Goal: Task Accomplishment & Management: Use online tool/utility

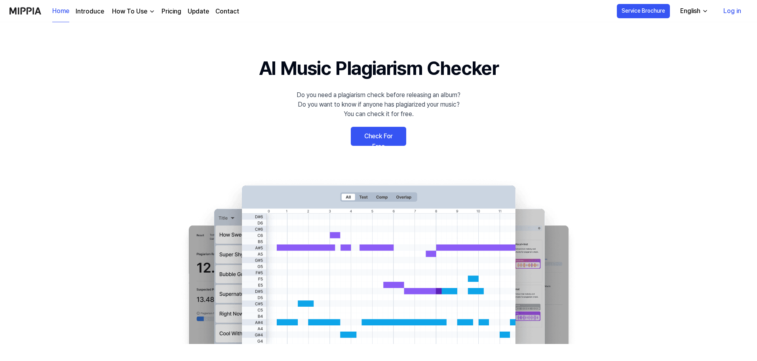
click at [372, 139] on link "Check For Free" at bounding box center [378, 136] width 55 height 19
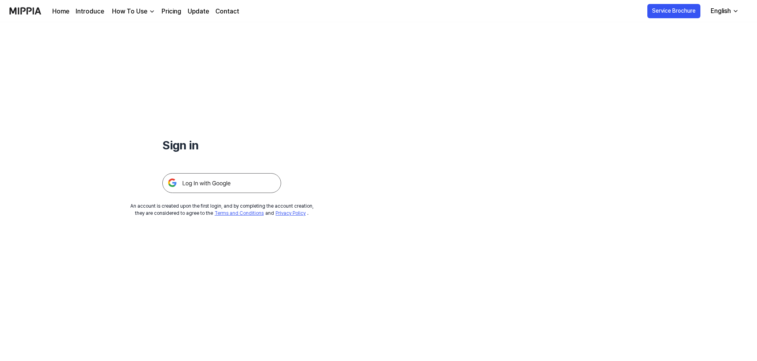
click at [237, 183] on img at bounding box center [221, 183] width 119 height 20
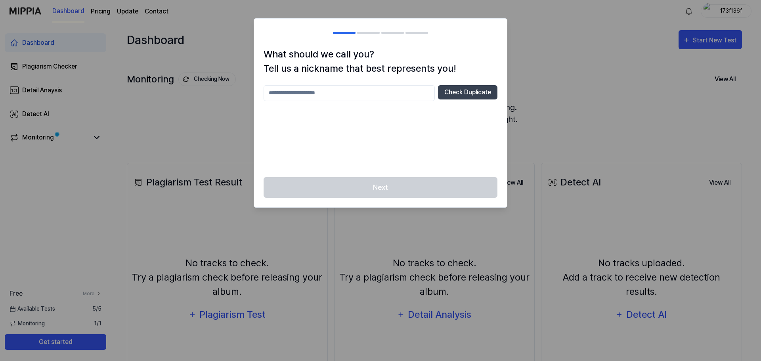
click at [402, 86] on input "text" at bounding box center [348, 93] width 171 height 16
type input "******"
click at [441, 149] on div "****** Check Duplicate" at bounding box center [380, 126] width 234 height 82
click at [449, 90] on button "Check Duplicate" at bounding box center [467, 92] width 59 height 14
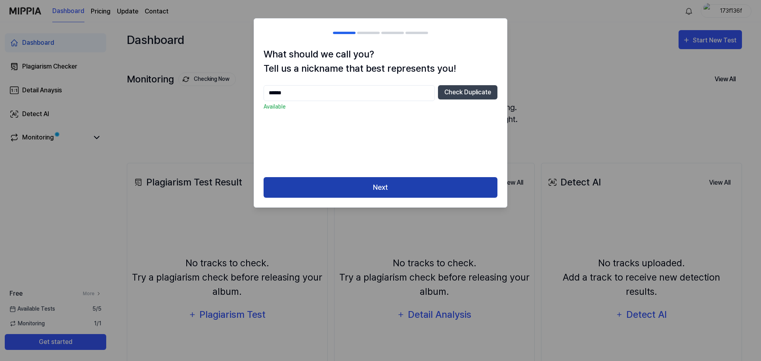
click at [358, 186] on button "Next" at bounding box center [380, 187] width 234 height 21
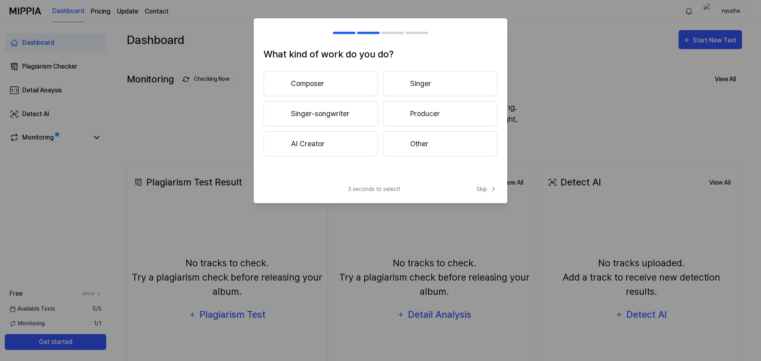
click at [419, 146] on button "Other" at bounding box center [440, 143] width 114 height 25
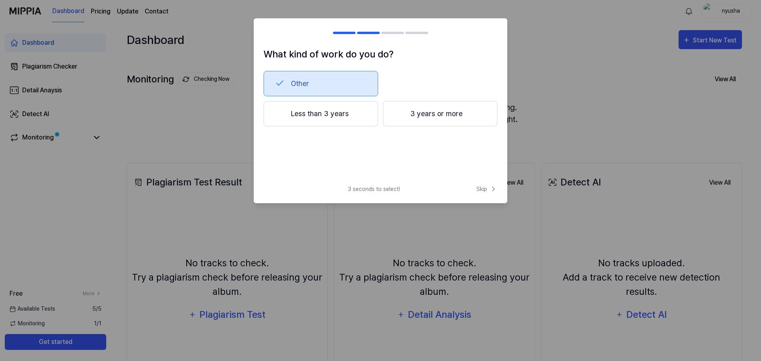
click at [374, 122] on button "Less than 3 years" at bounding box center [320, 113] width 114 height 25
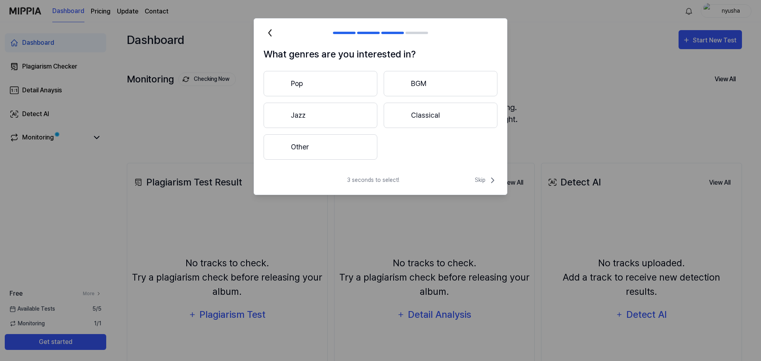
click at [349, 111] on button "Jazz" at bounding box center [320, 115] width 114 height 25
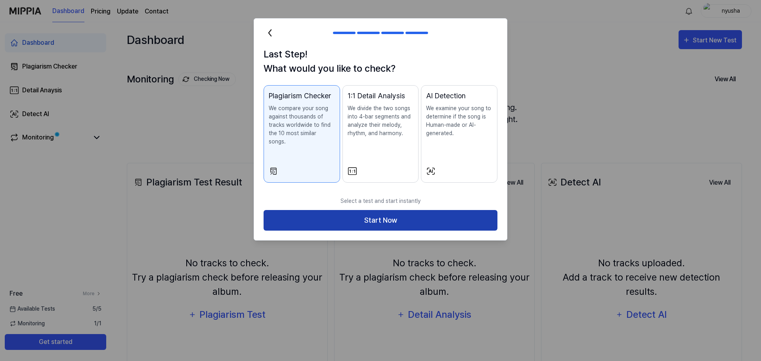
click at [386, 210] on button "Start Now" at bounding box center [380, 220] width 234 height 21
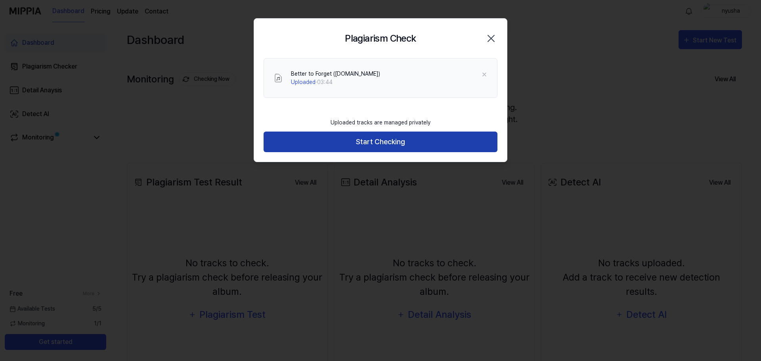
click at [408, 141] on button "Start Checking" at bounding box center [380, 142] width 234 height 21
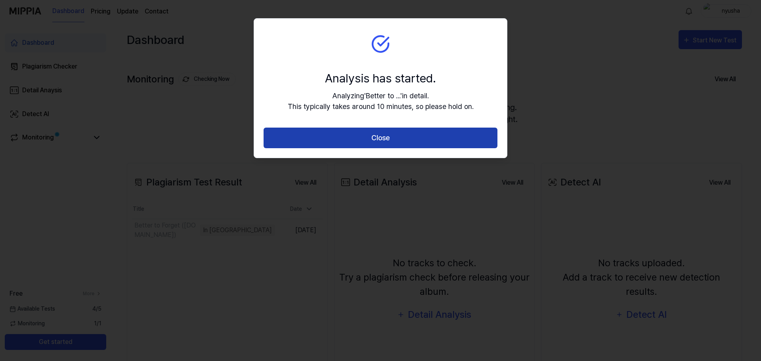
click at [448, 131] on button "Close" at bounding box center [380, 138] width 234 height 21
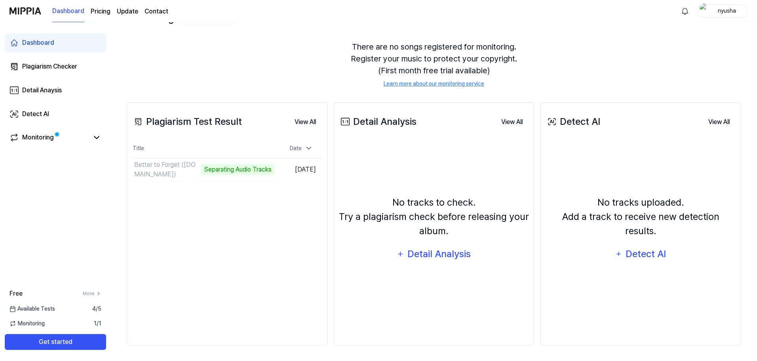
scroll to position [61, 0]
click at [234, 170] on button "Go to Results" at bounding box center [254, 169] width 42 height 13
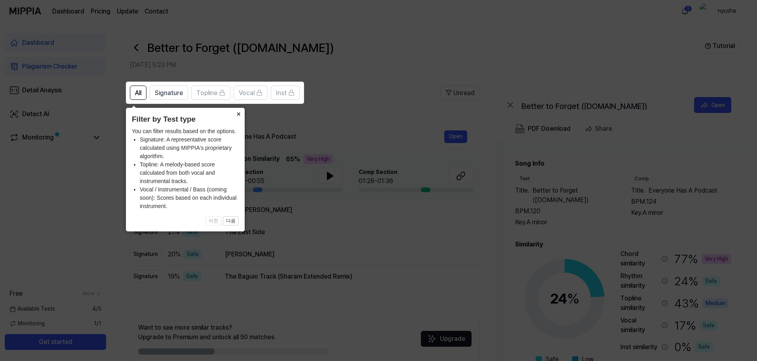
click at [241, 113] on button "×" at bounding box center [238, 113] width 13 height 11
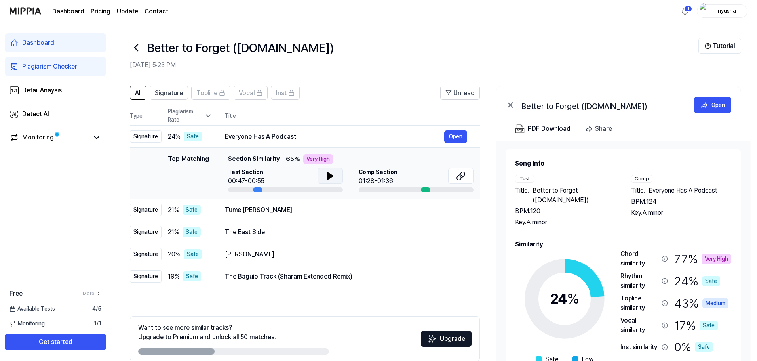
click at [335, 177] on button at bounding box center [330, 176] width 25 height 16
click at [425, 189] on div at bounding box center [426, 189] width 10 height 5
click at [285, 133] on div "Everyone Has A Podcast" at bounding box center [334, 137] width 219 height 10
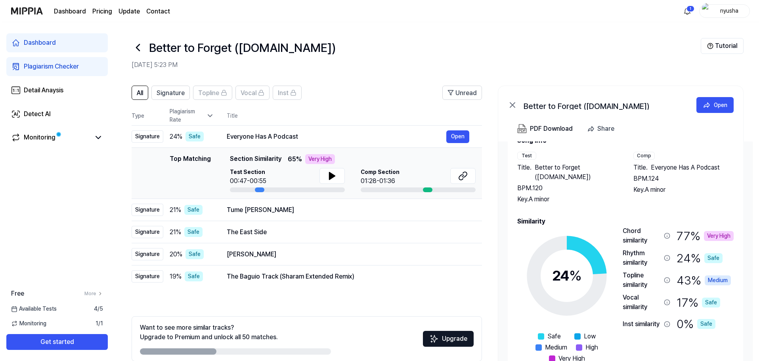
scroll to position [34, 0]
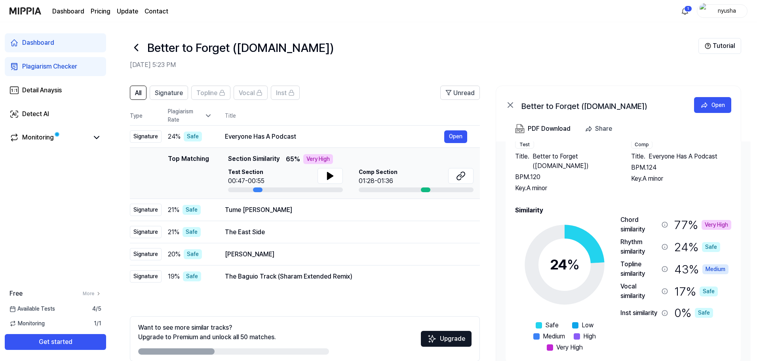
click at [658, 158] on span "Everyone Has A Podcast" at bounding box center [683, 157] width 69 height 10
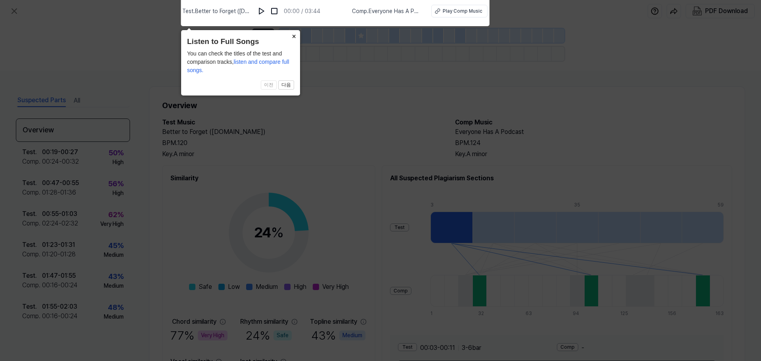
click at [295, 35] on button "×" at bounding box center [293, 35] width 13 height 11
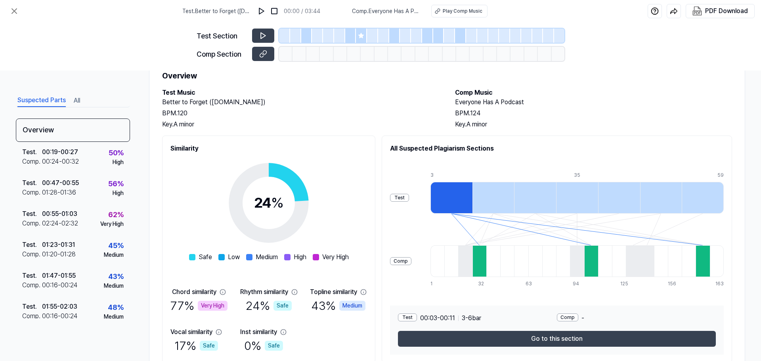
scroll to position [0, 0]
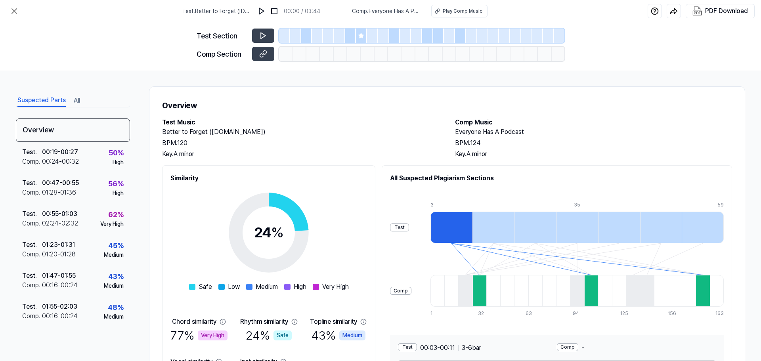
click at [472, 132] on h2 "Everyone Has A Podcast" at bounding box center [593, 132] width 277 height 10
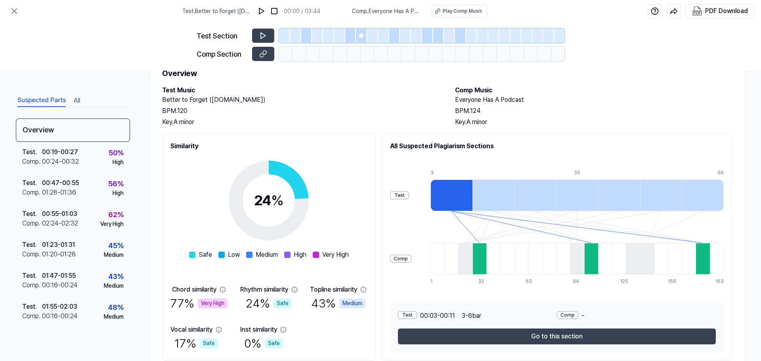
scroll to position [21, 0]
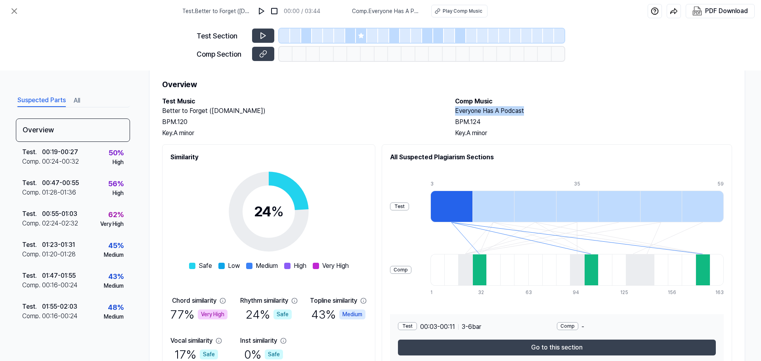
drag, startPoint x: 448, startPoint y: 112, endPoint x: 555, endPoint y: 114, distance: 106.2
click at [555, 114] on div "Test Music Better to Forget ([DOMAIN_NAME]) BPM. 120 Key. A minor Comp Music Ev…" at bounding box center [447, 117] width 570 height 41
copy h2 "Everyone Has A Podcast"
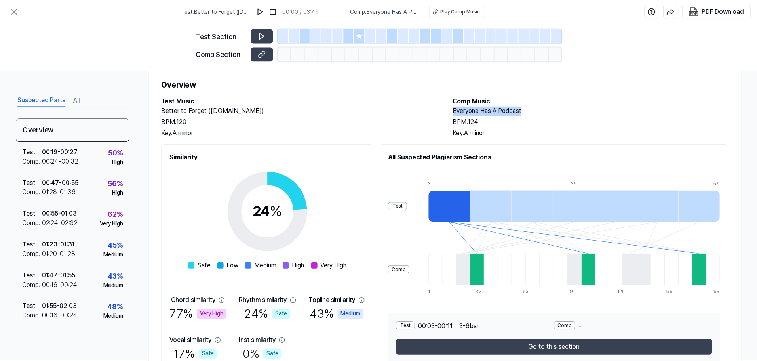
scroll to position [61, 0]
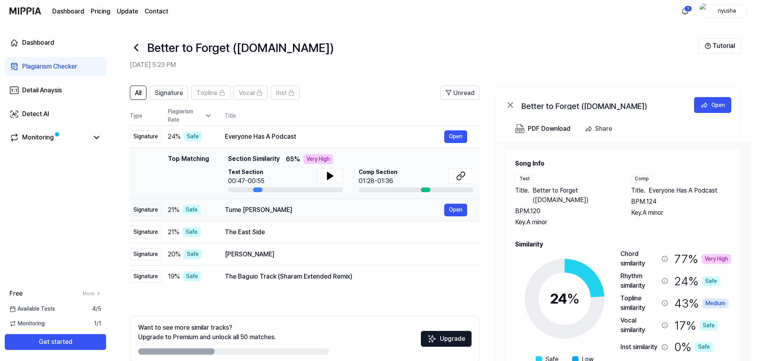
click at [374, 212] on div "Tume [PERSON_NAME]" at bounding box center [334, 210] width 219 height 10
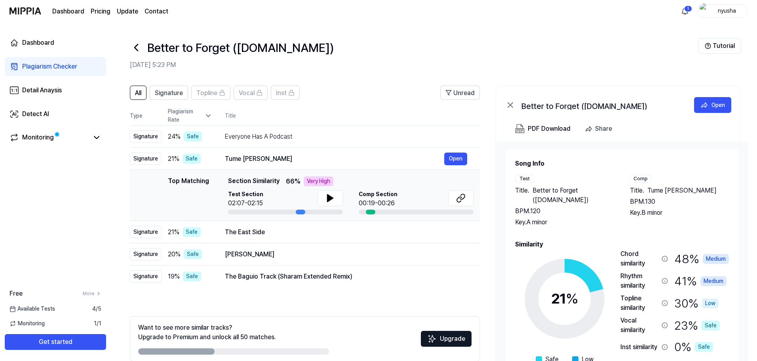
click at [371, 212] on div at bounding box center [371, 212] width 10 height 5
click at [330, 195] on icon at bounding box center [331, 198] width 10 height 10
click at [334, 135] on div "Everyone Has A Podcast" at bounding box center [334, 137] width 219 height 10
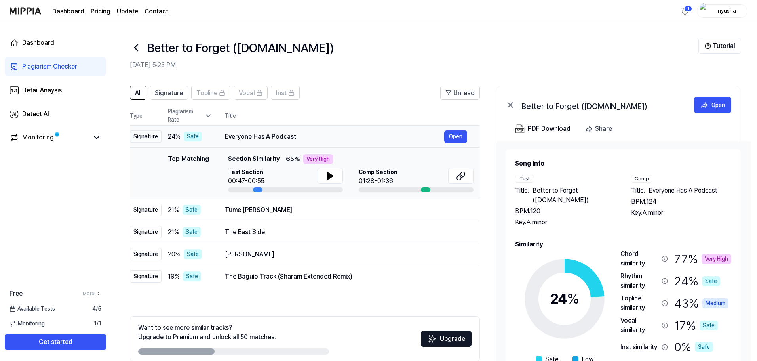
click at [147, 141] on div "Signature" at bounding box center [146, 136] width 32 height 12
click at [193, 138] on div "Safe" at bounding box center [193, 137] width 18 height 10
click at [298, 210] on div "Tume [PERSON_NAME]" at bounding box center [334, 210] width 219 height 10
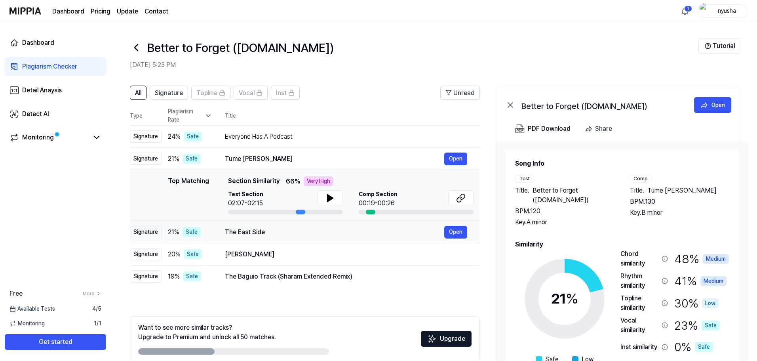
click at [300, 231] on div "The East Side" at bounding box center [334, 232] width 219 height 10
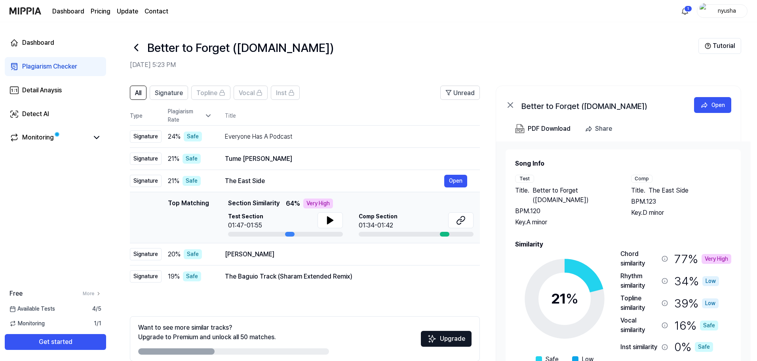
click at [383, 223] on div "01:34-01:42" at bounding box center [378, 226] width 39 height 10
click at [379, 215] on span "Comp Section" at bounding box center [378, 216] width 39 height 8
click at [444, 235] on div at bounding box center [445, 234] width 10 height 5
drag, startPoint x: 426, startPoint y: 236, endPoint x: 421, endPoint y: 237, distance: 5.6
click at [421, 237] on td "Top Matching Top Matching Section Similarity 64 % Very High Test Section 01:47-…" at bounding box center [305, 217] width 350 height 51
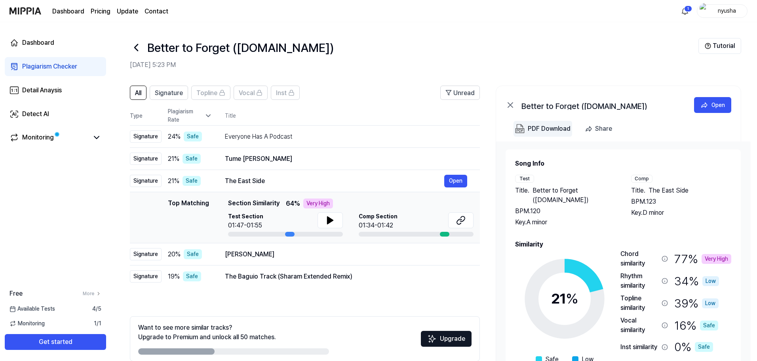
click at [563, 131] on div "PDF Download" at bounding box center [549, 129] width 43 height 10
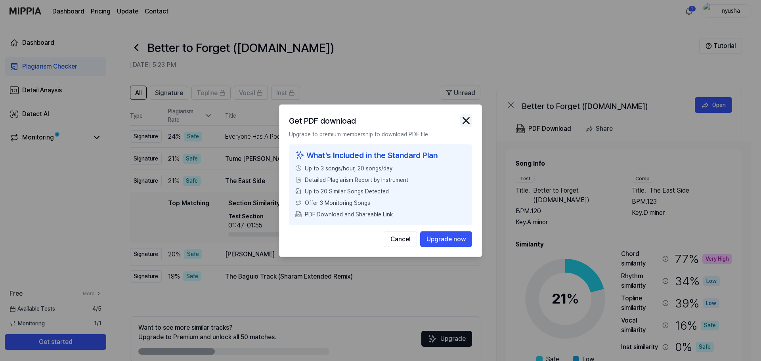
click at [462, 120] on img "button" at bounding box center [466, 120] width 12 height 12
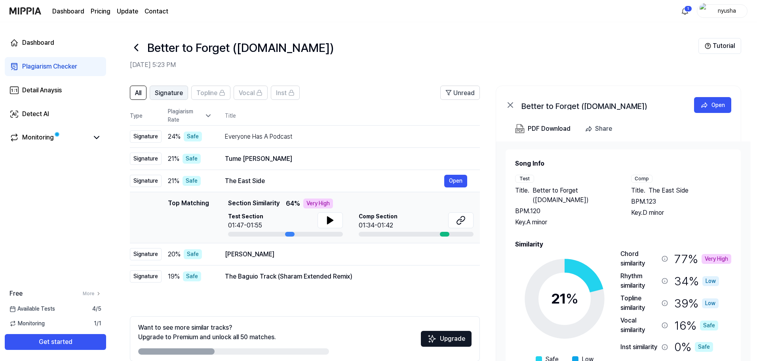
click at [184, 97] on button "Signature" at bounding box center [169, 93] width 38 height 14
click at [140, 97] on span "All" at bounding box center [138, 93] width 6 height 10
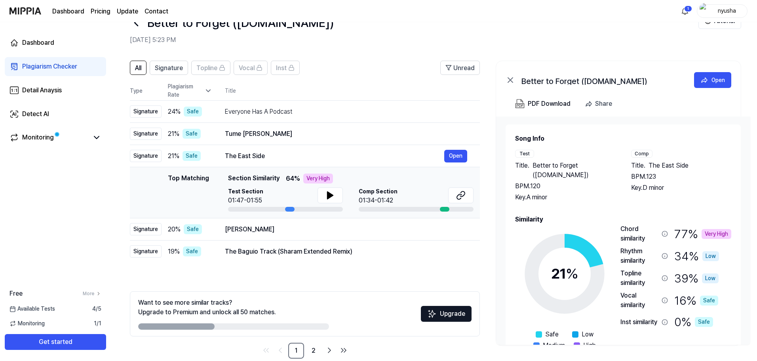
scroll to position [38, 0]
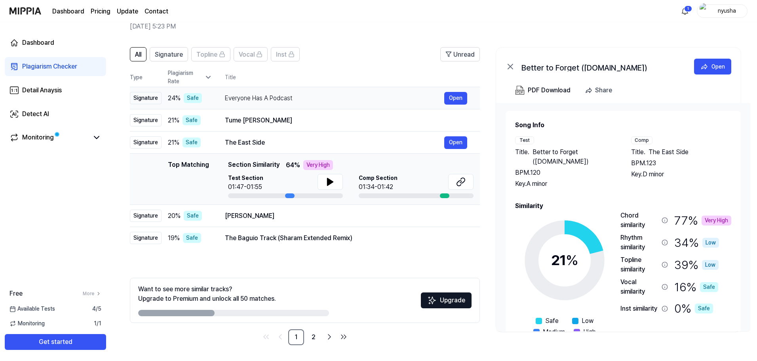
click at [306, 97] on div "Everyone Has A Podcast" at bounding box center [334, 98] width 219 height 10
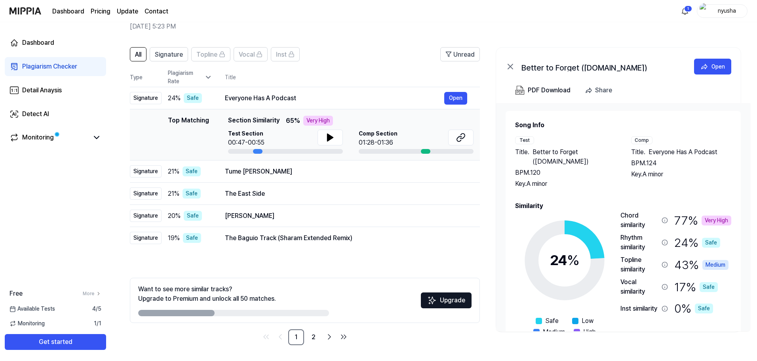
drag, startPoint x: 631, startPoint y: 154, endPoint x: 669, endPoint y: 172, distance: 42.2
click at [669, 172] on div "Test Title . Better to Forget ([DOMAIN_NAME]) BPM. 120 Key. A minor Comp Title …" at bounding box center [623, 162] width 216 height 52
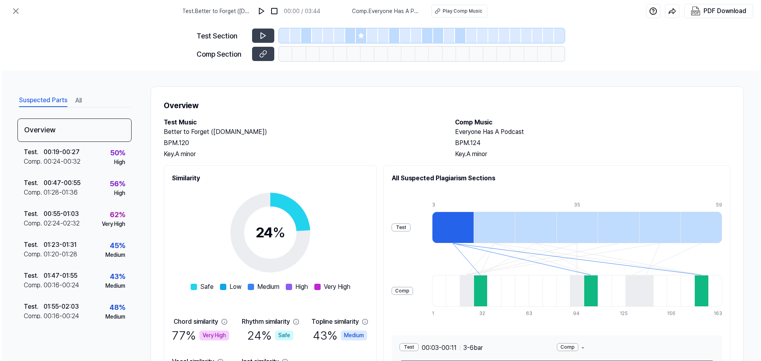
scroll to position [0, 0]
drag, startPoint x: 675, startPoint y: 177, endPoint x: 632, endPoint y: 154, distance: 48.8
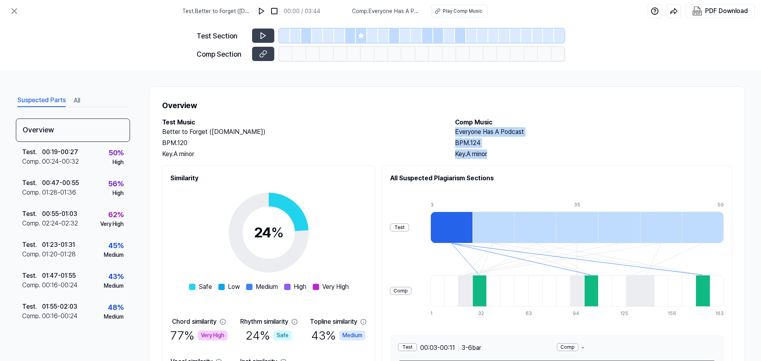
drag, startPoint x: 448, startPoint y: 128, endPoint x: 506, endPoint y: 155, distance: 63.6
click at [506, 155] on div "Test Music Better to Forget ([DOMAIN_NAME]) BPM. 120 Key. A minor Comp Music Ev…" at bounding box center [447, 138] width 570 height 41
copy div "Everyone Has A Podcast BPM. 124 Key. A minor"
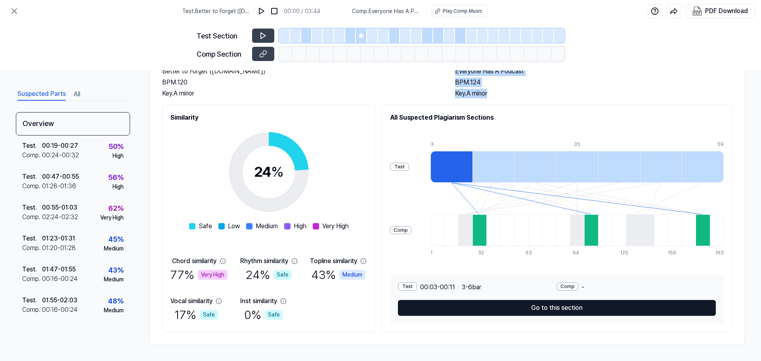
click at [611, 305] on button "Go to this section" at bounding box center [557, 308] width 318 height 16
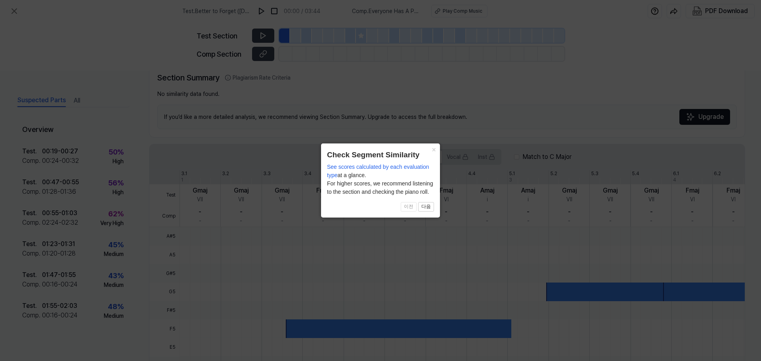
scroll to position [165, 0]
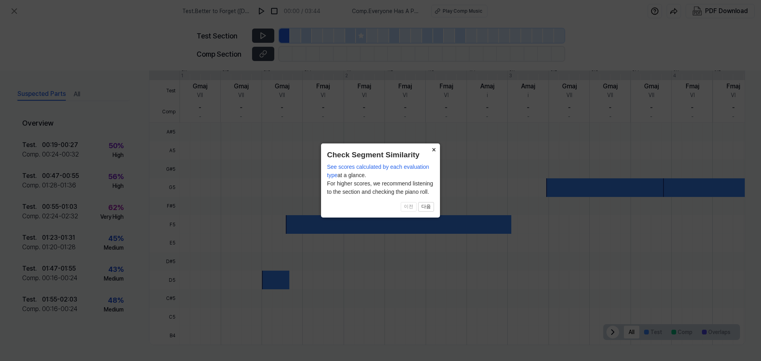
click at [430, 145] on button "×" at bounding box center [433, 148] width 13 height 11
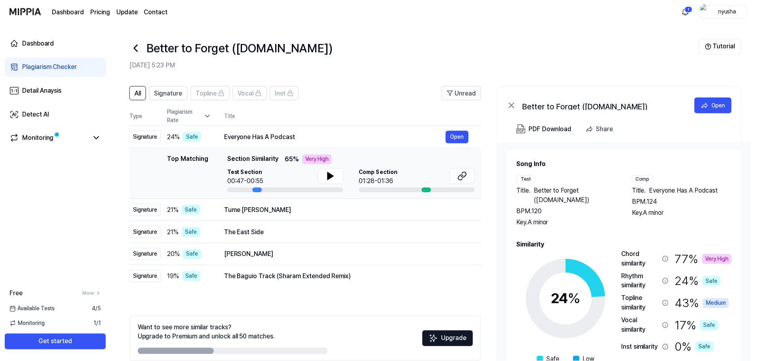
scroll to position [38, 0]
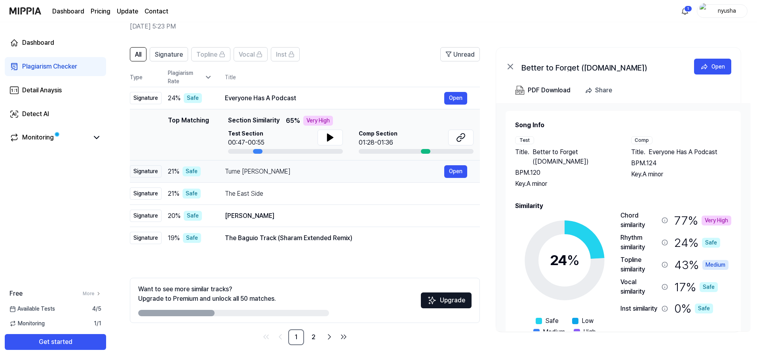
drag, startPoint x: 285, startPoint y: 172, endPoint x: 225, endPoint y: 171, distance: 59.4
click at [225, 171] on div "Tume [PERSON_NAME]" at bounding box center [334, 172] width 219 height 10
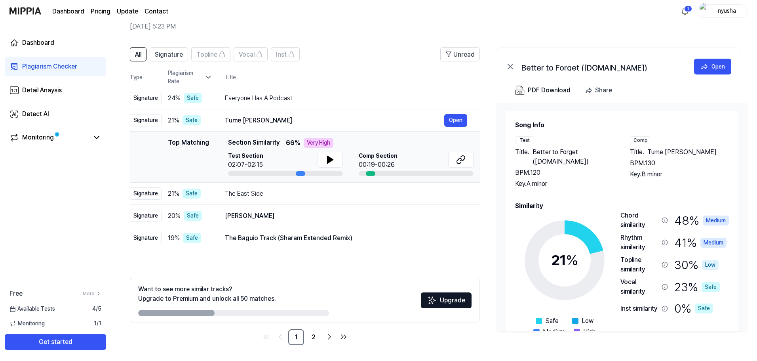
drag, startPoint x: 225, startPoint y: 171, endPoint x: 267, endPoint y: 174, distance: 41.7
click at [267, 174] on div "Top Matching Top Matching Section Similarity 66 % Very High Test Section 02:07-…" at bounding box center [305, 157] width 338 height 38
click at [541, 158] on span "Better to Forget ([DOMAIN_NAME])" at bounding box center [574, 156] width 82 height 19
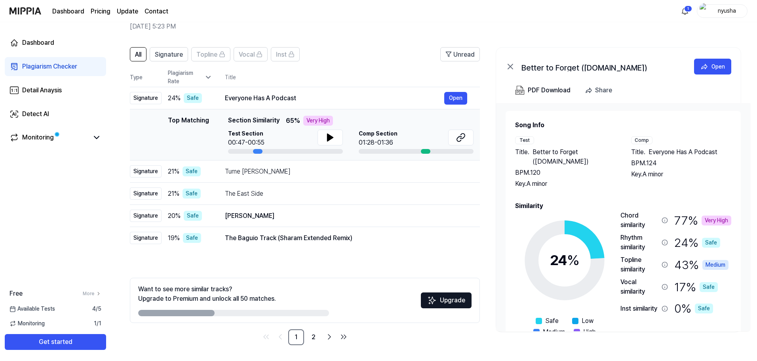
click at [316, 118] on div "Very High" at bounding box center [318, 121] width 30 height 10
drag, startPoint x: 304, startPoint y: 133, endPoint x: 286, endPoint y: 130, distance: 18.2
click at [304, 133] on div "Test Section 00:47-00:55" at bounding box center [285, 139] width 115 height 18
drag, startPoint x: 227, startPoint y: 171, endPoint x: 483, endPoint y: 301, distance: 287.6
click at [483, 301] on div "All Signature Topline Vocal Inst Unread All Signature Topline Vocal Inst Type P…" at bounding box center [434, 200] width 647 height 322
